Goal: Information Seeking & Learning: Learn about a topic

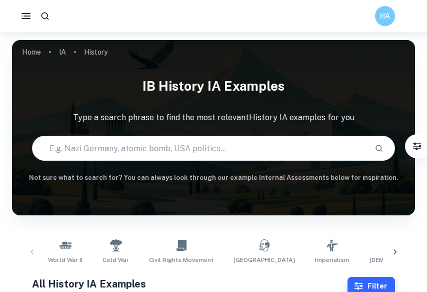
scroll to position [83, 0]
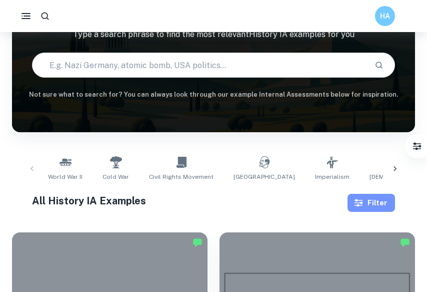
click at [363, 207] on icon "button" at bounding box center [359, 203] width 10 height 10
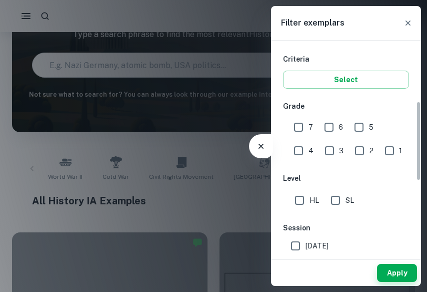
scroll to position [193, 0]
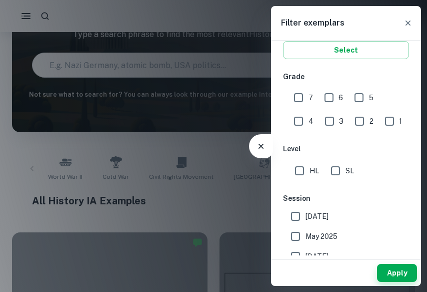
click at [300, 98] on input "7" at bounding box center [299, 98] width 20 height 20
checkbox input "true"
click at [390, 277] on button "Apply" at bounding box center [397, 273] width 40 height 18
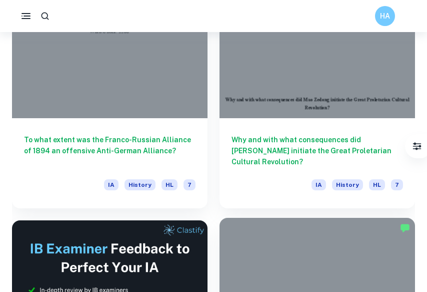
scroll to position [383, 0]
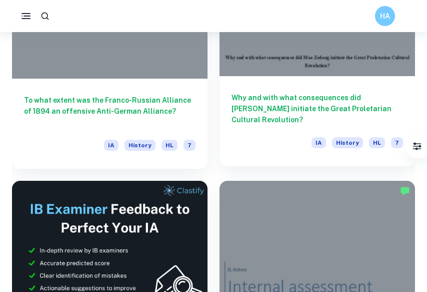
click at [304, 96] on h6 "Why and with what consequences did [PERSON_NAME] initiate the Great Proletarian…" at bounding box center [318, 108] width 172 height 33
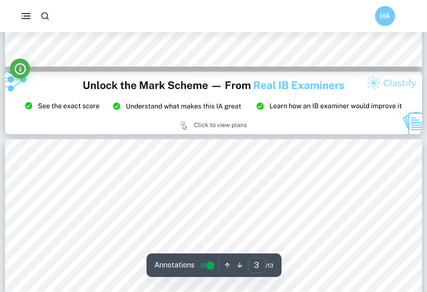
scroll to position [1129, 0]
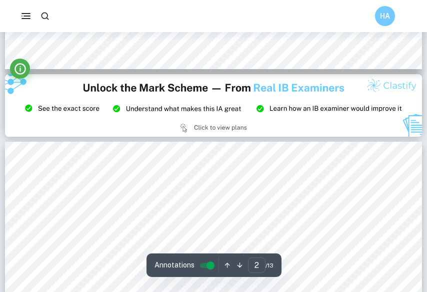
type input "3"
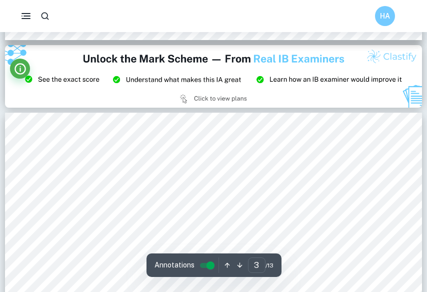
scroll to position [1158, 0]
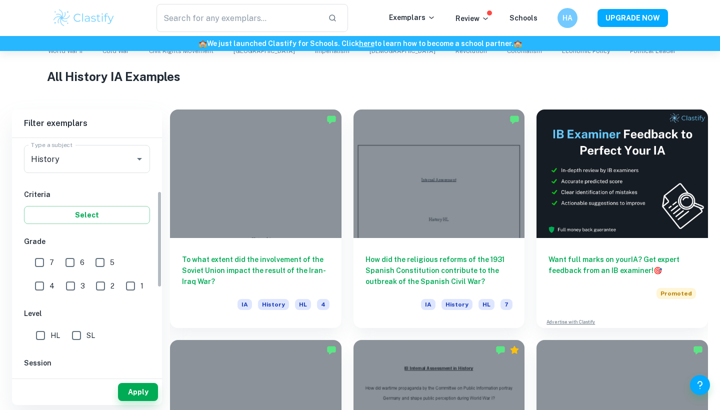
scroll to position [130, 0]
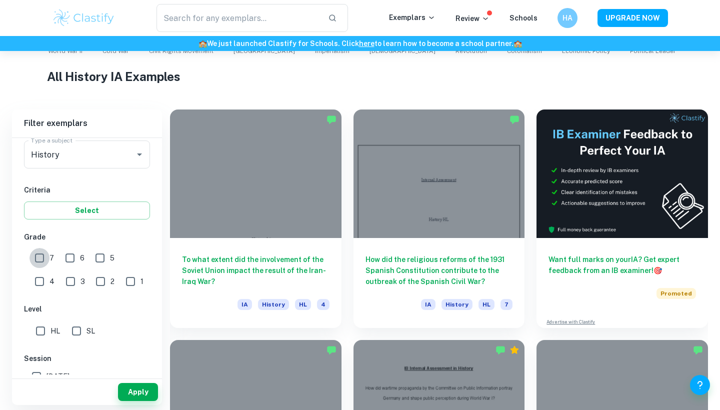
click at [43, 255] on input "7" at bounding box center [40, 258] width 20 height 20
checkbox input "true"
click at [135, 390] on button "Apply" at bounding box center [138, 392] width 40 height 18
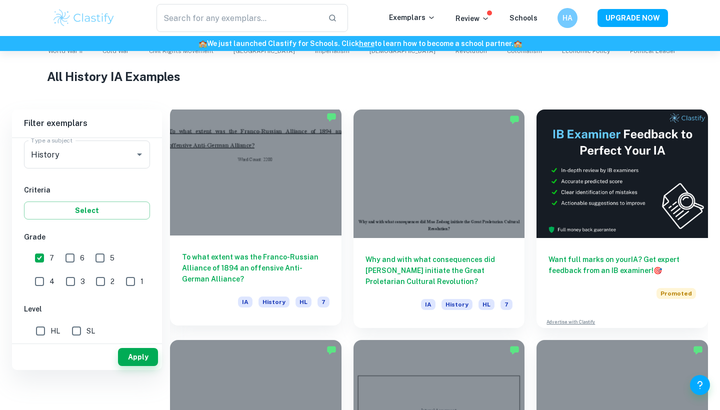
scroll to position [193, 0]
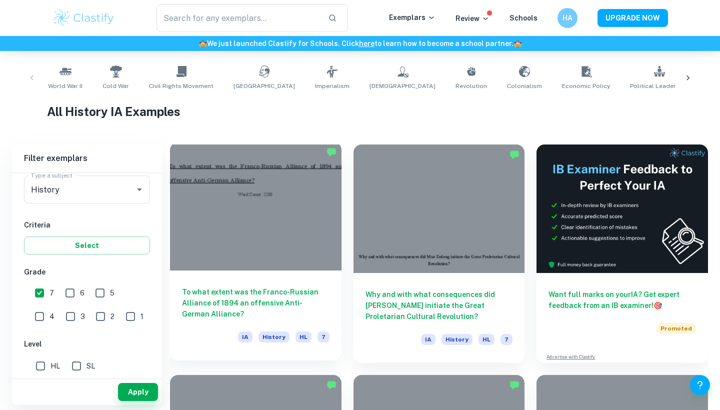
click at [207, 241] on div at bounding box center [256, 206] width 172 height 129
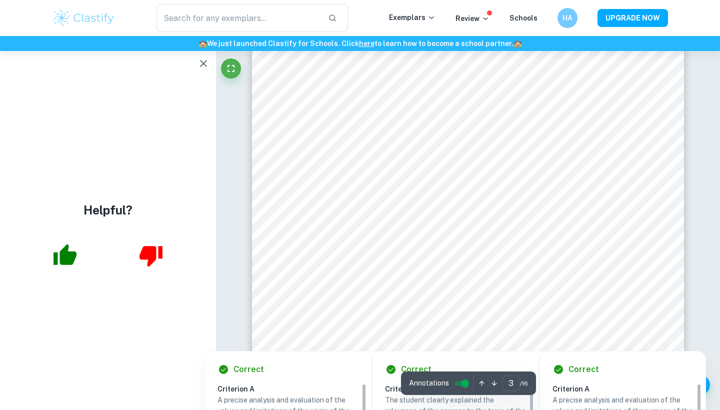
scroll to position [1856, 0]
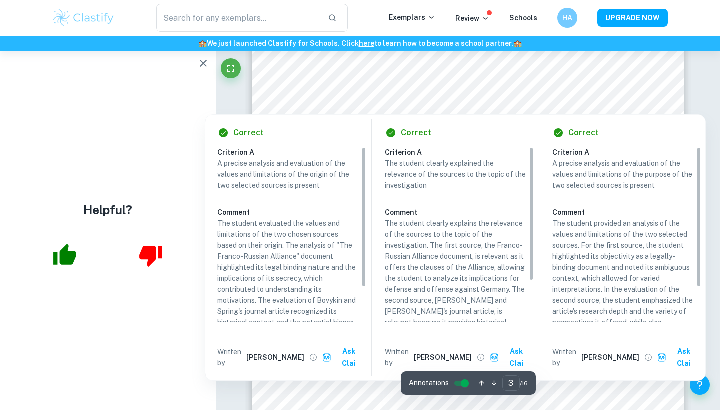
type input "4"
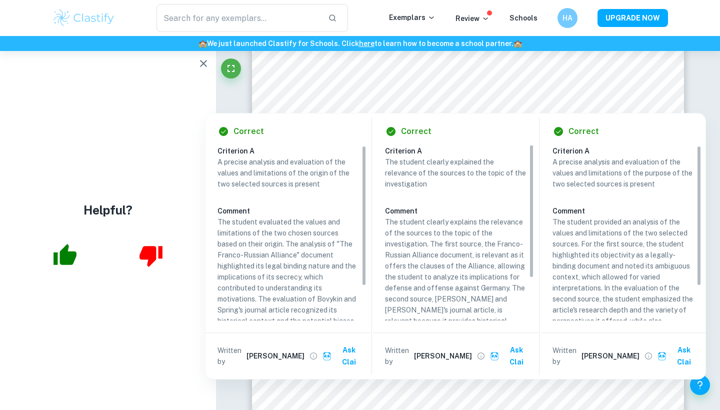
scroll to position [-1, 0]
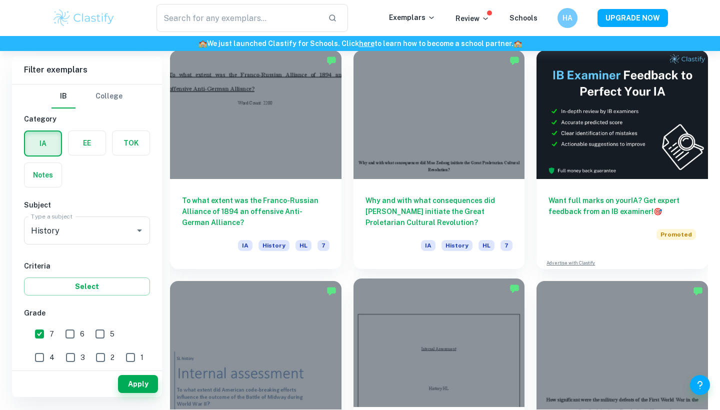
scroll to position [273, 0]
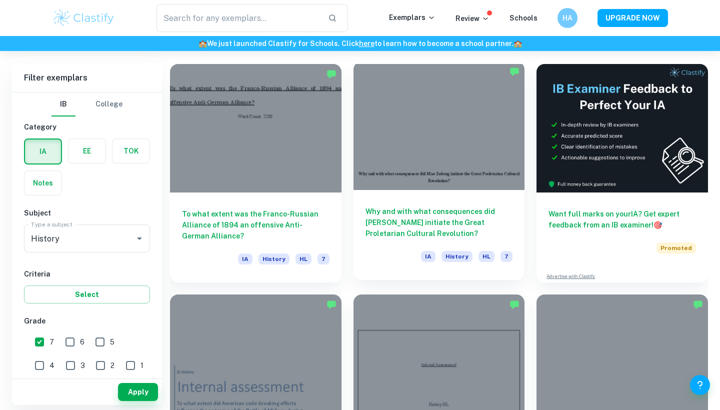
click at [443, 209] on h6 "Why and with what consequences did [PERSON_NAME] initiate the Great Proletarian…" at bounding box center [440, 222] width 148 height 33
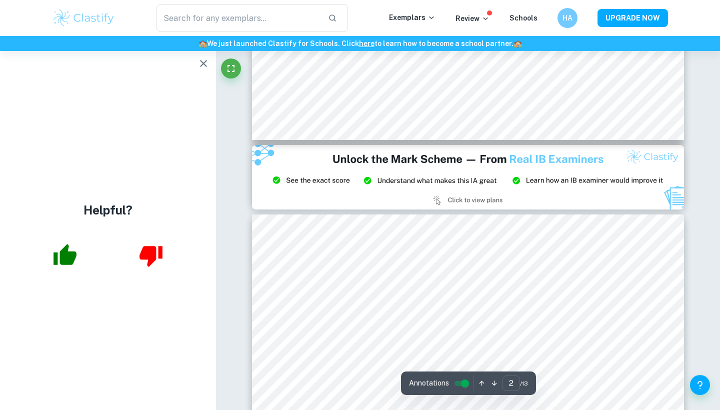
scroll to position [1115, 0]
type input "3"
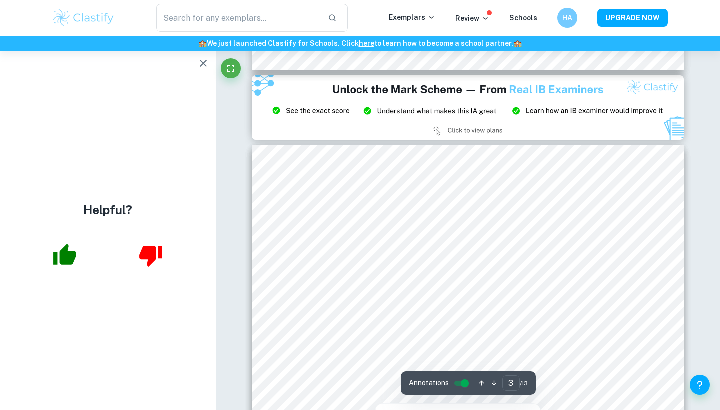
scroll to position [1340, 0]
